Goal: Navigation & Orientation: Understand site structure

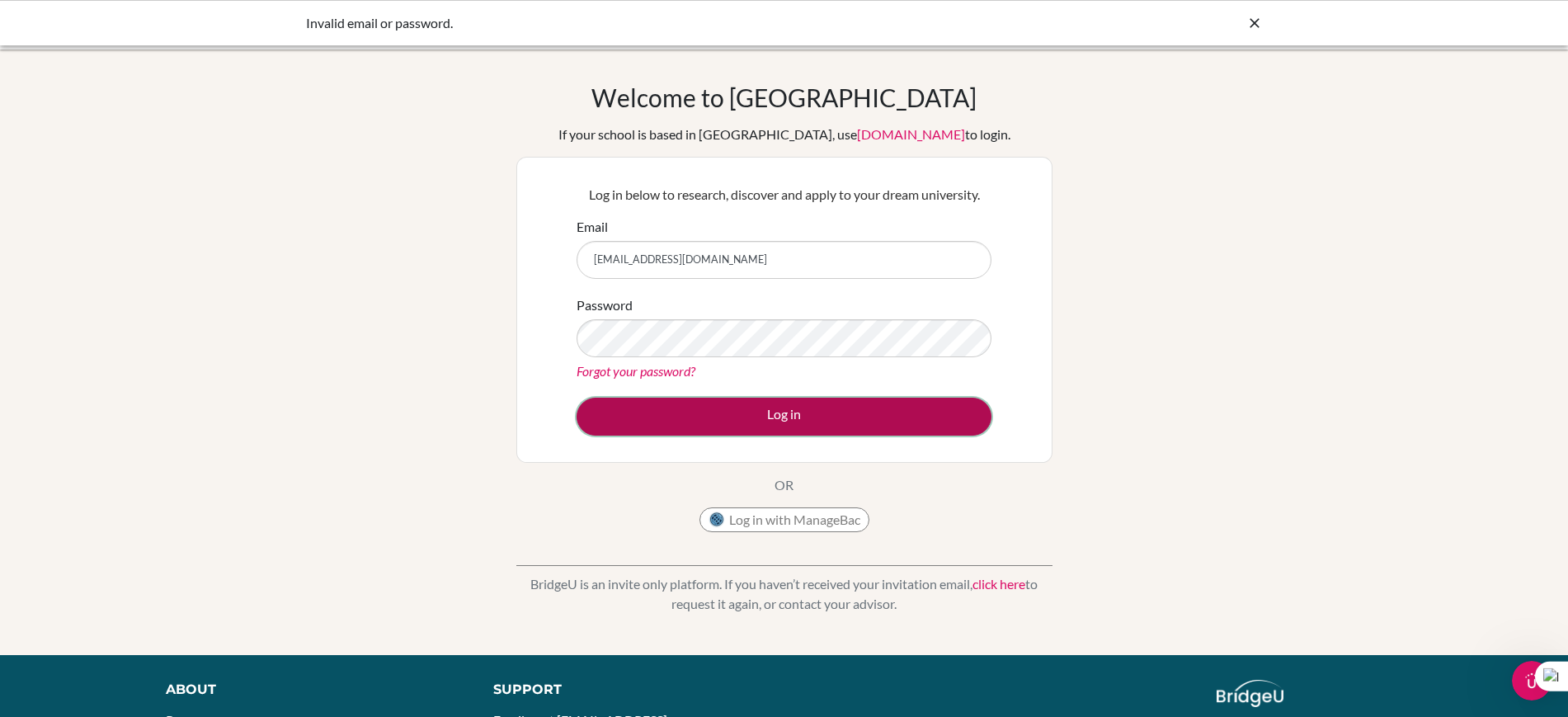
click at [792, 428] on button "Log in" at bounding box center [784, 416] width 415 height 38
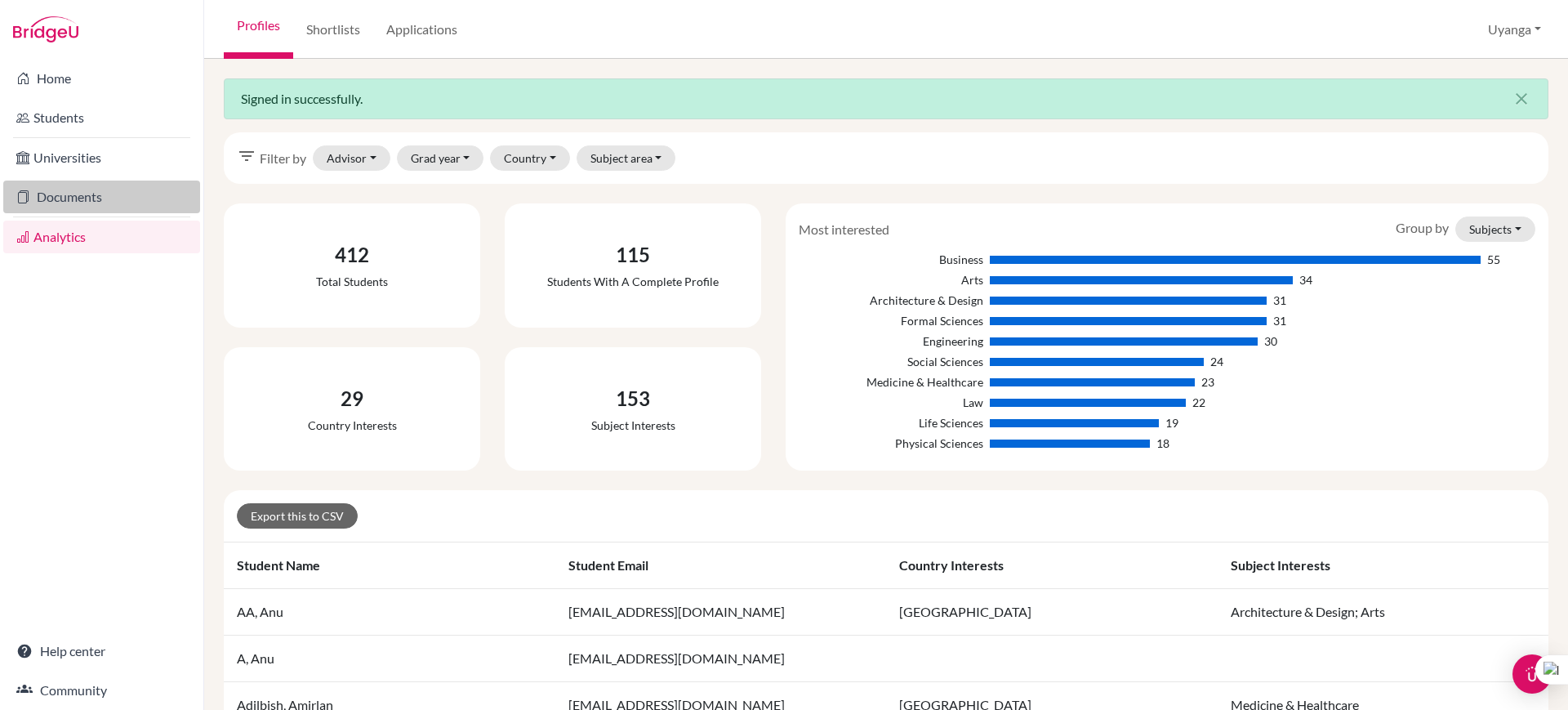
click at [74, 197] on link "Documents" at bounding box center [102, 197] width 197 height 33
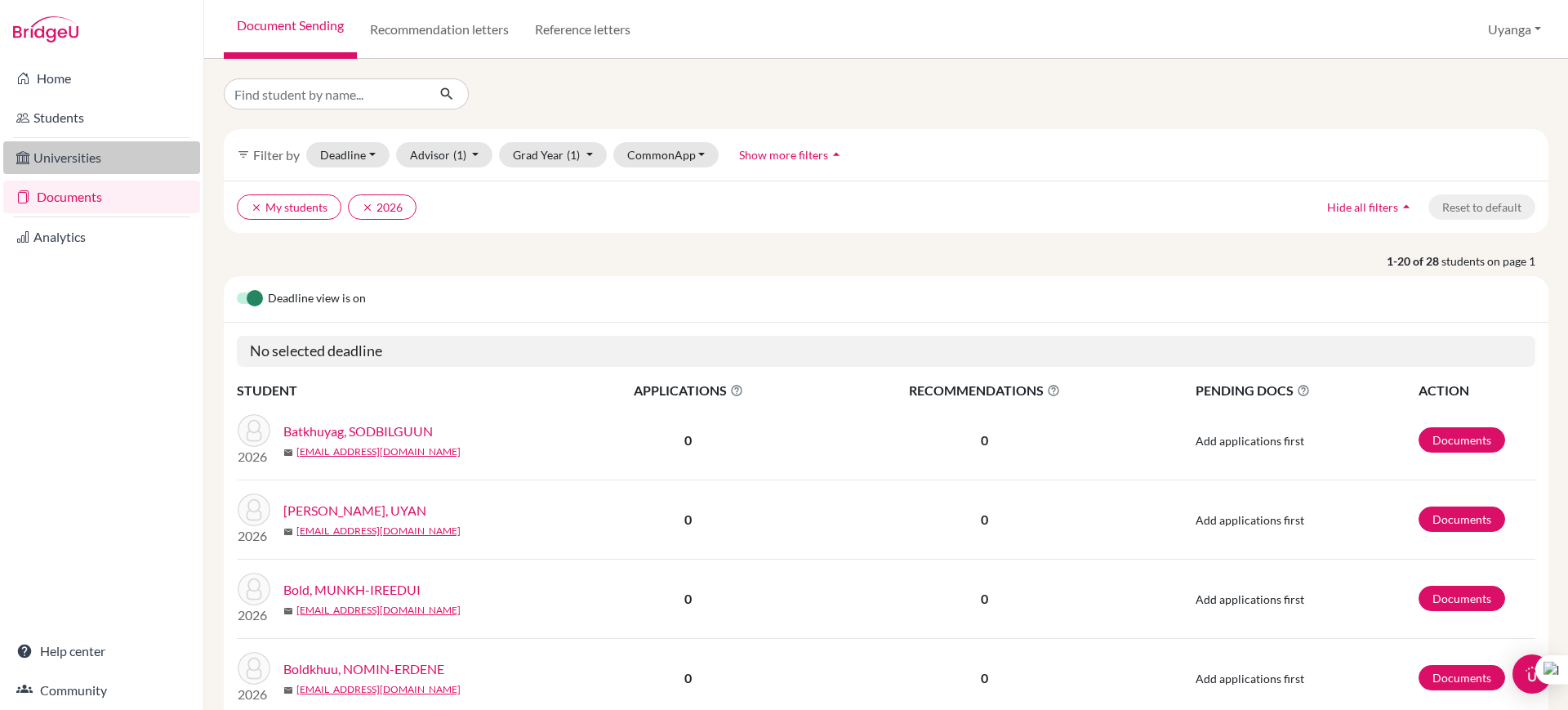
click at [73, 160] on link "Universities" at bounding box center [102, 158] width 197 height 33
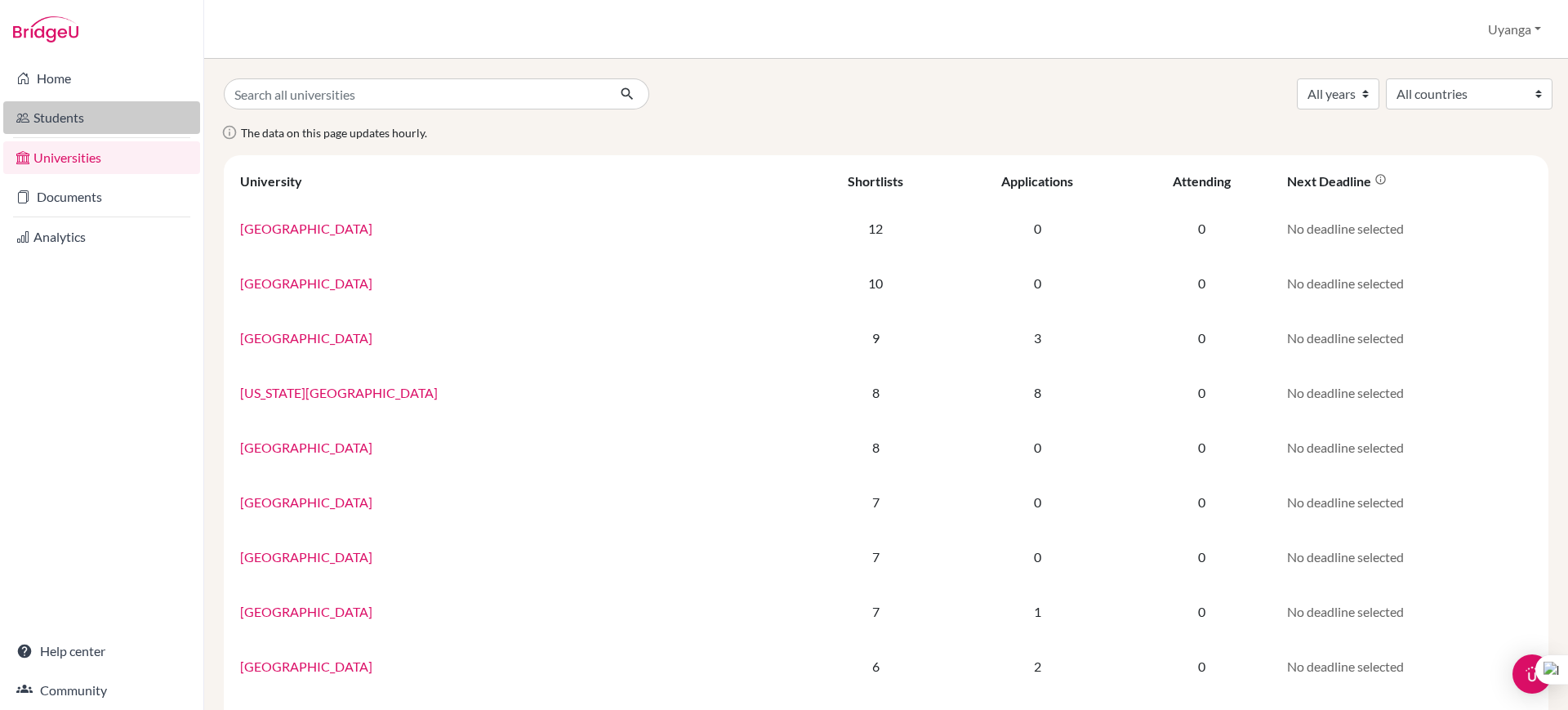
click at [65, 119] on link "Students" at bounding box center [102, 117] width 197 height 33
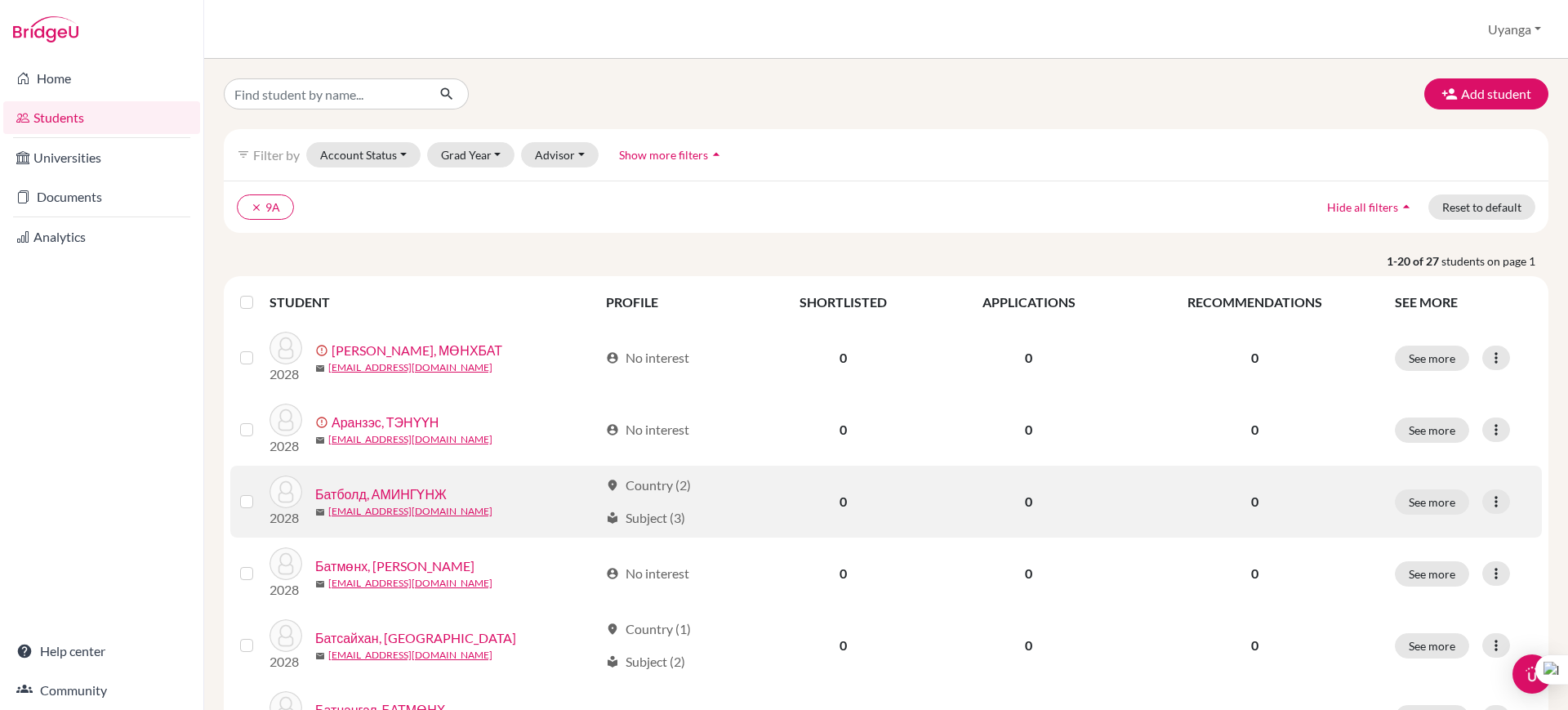
scroll to position [102, 0]
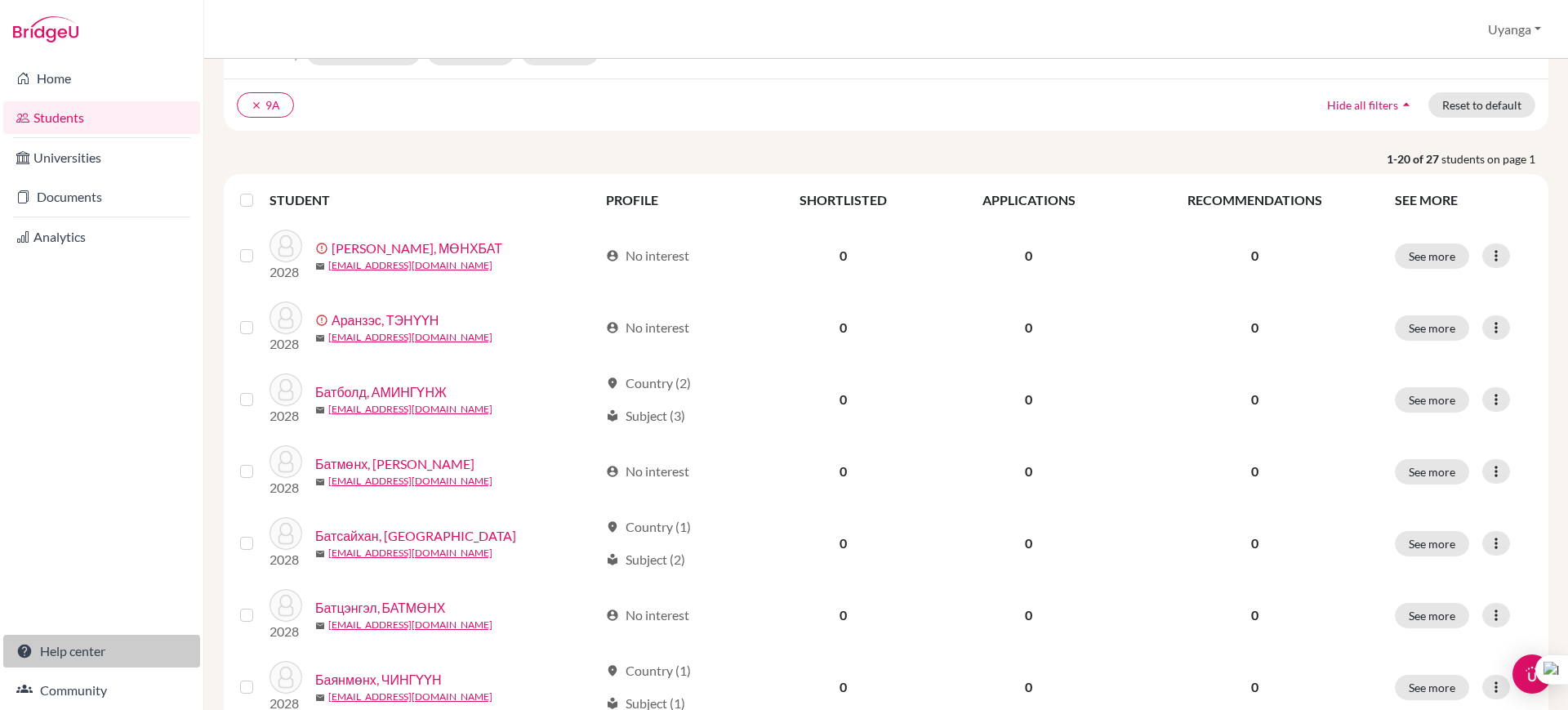
click at [69, 655] on link "Help center" at bounding box center [102, 651] width 197 height 33
